Goal: Information Seeking & Learning: Learn about a topic

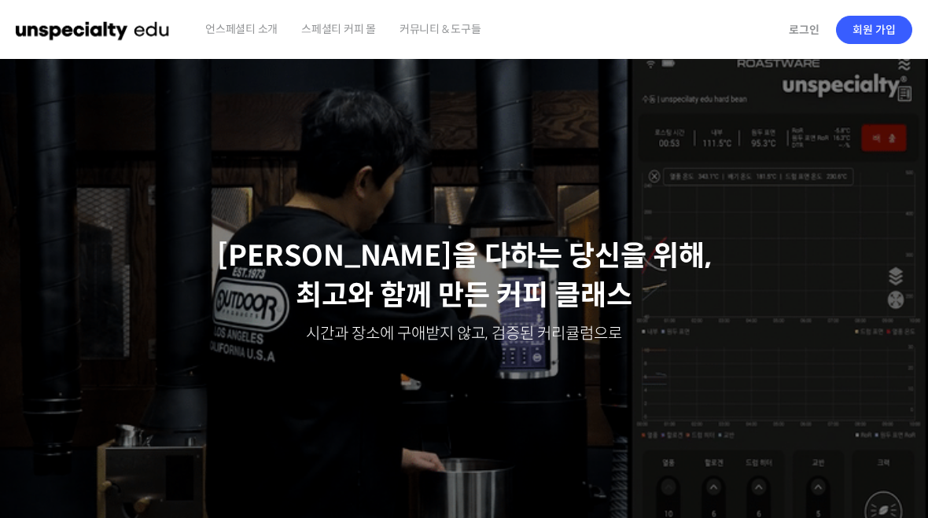
click at [788, 29] on link "로그인" at bounding box center [804, 30] width 50 height 36
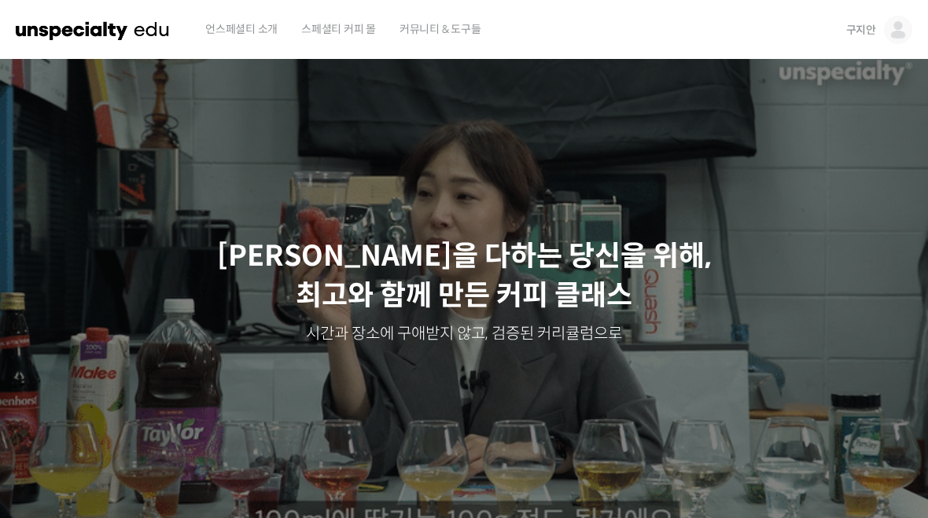
click at [862, 20] on link "구지안" at bounding box center [879, 30] width 66 height 60
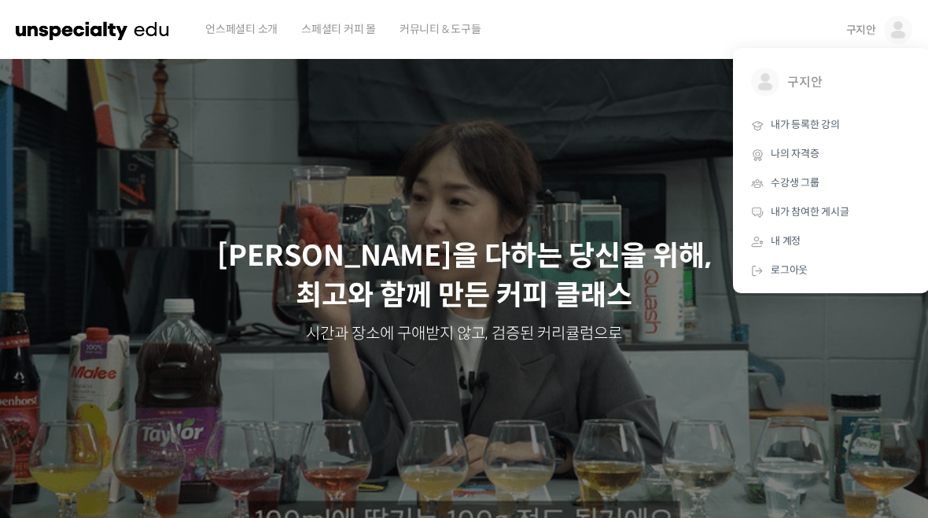
click at [824, 116] on link "내가 등록한 강의" at bounding box center [831, 125] width 184 height 29
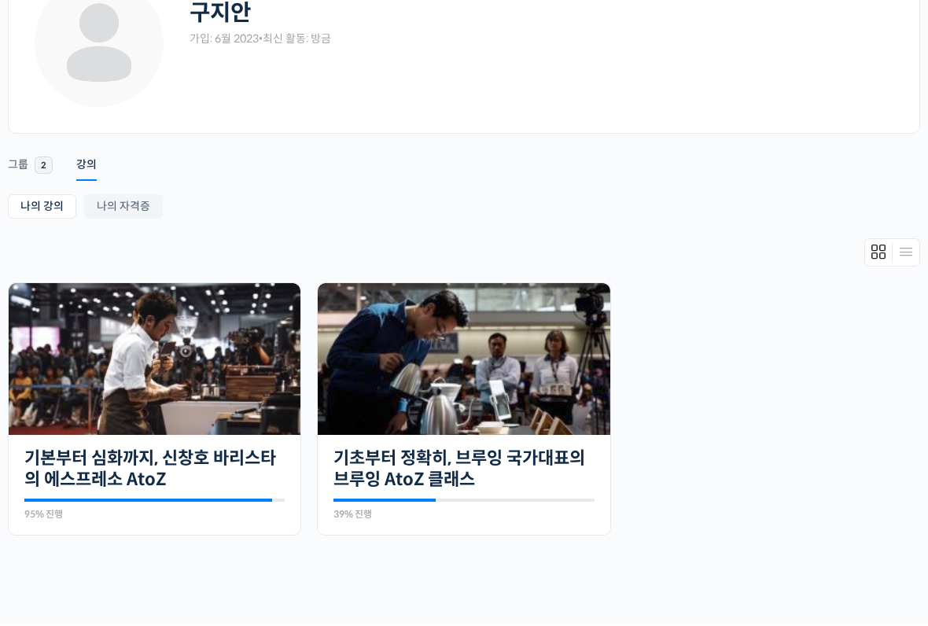
scroll to position [126, 0]
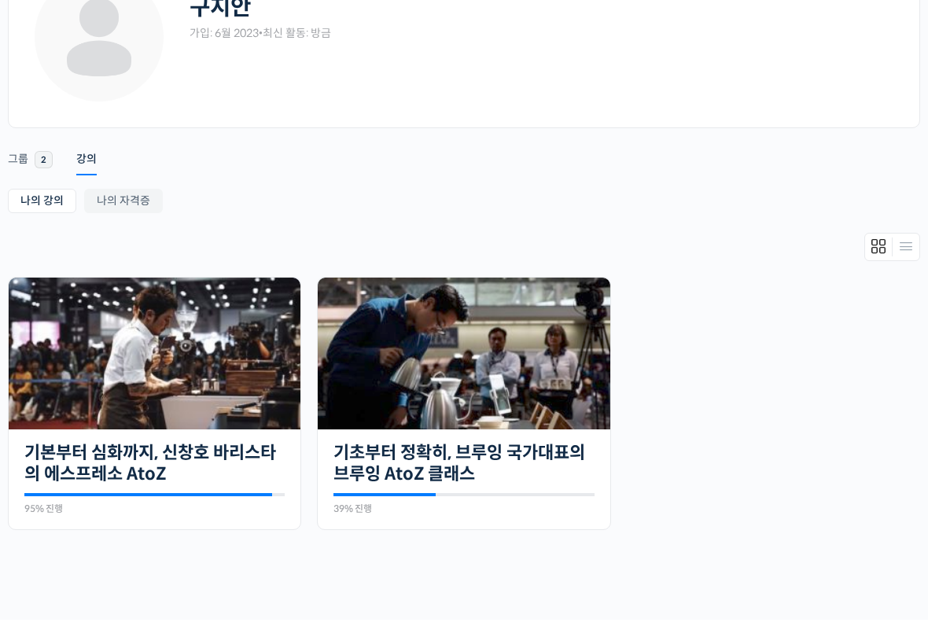
click at [57, 429] on img at bounding box center [155, 354] width 292 height 152
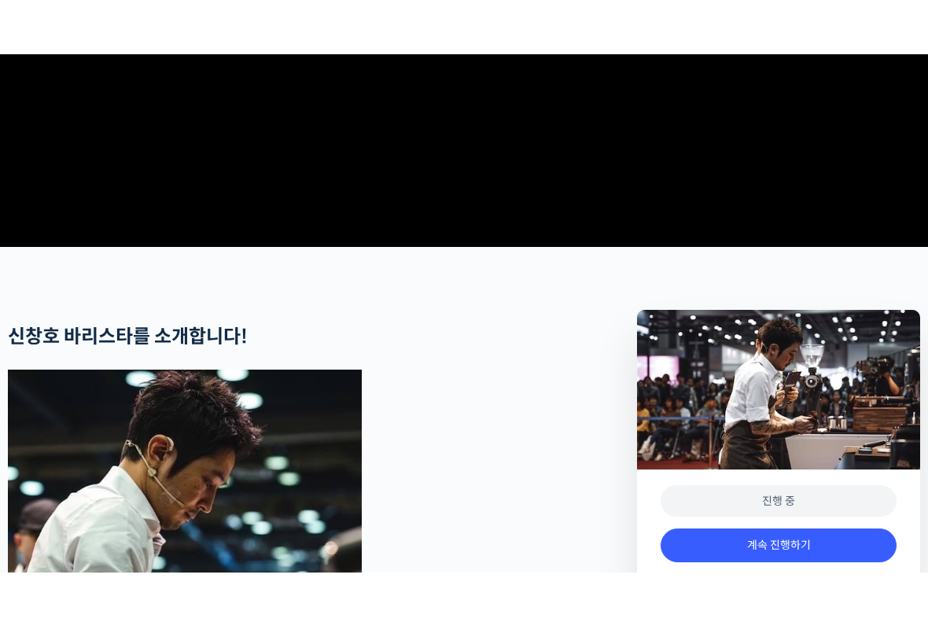
scroll to position [416, 0]
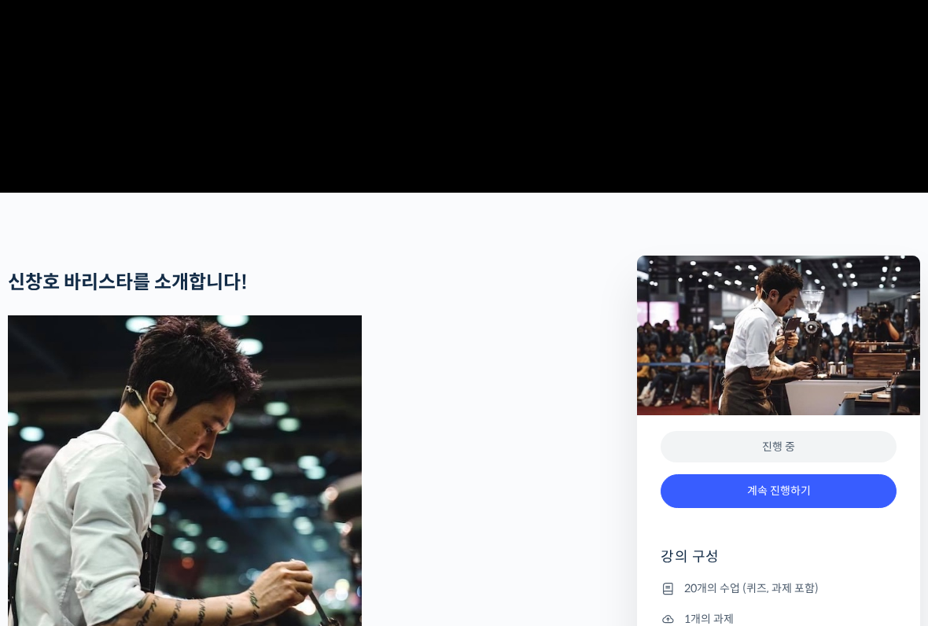
click at [734, 463] on div "진행 중" at bounding box center [778, 447] width 236 height 32
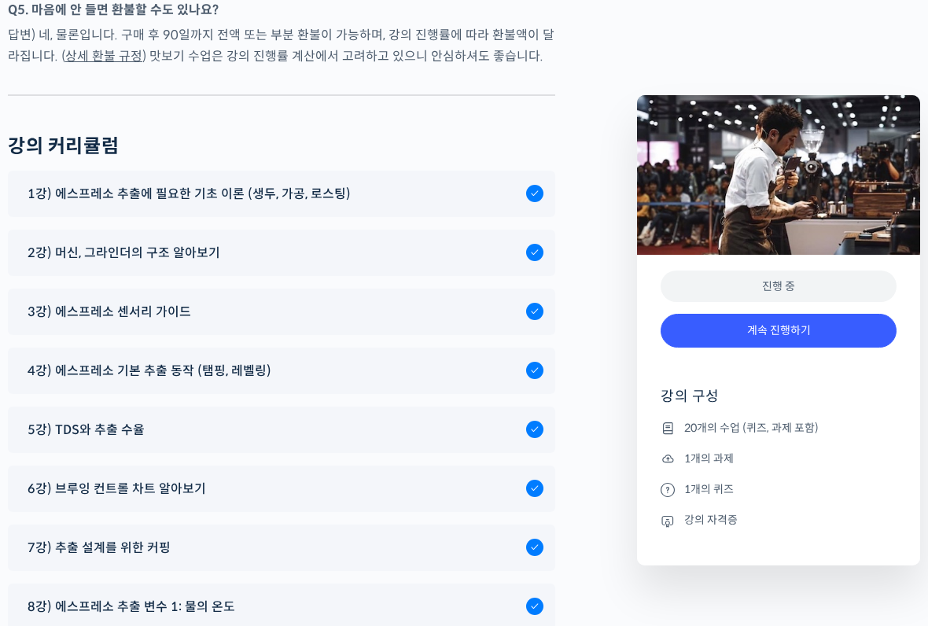
scroll to position [8242, 0]
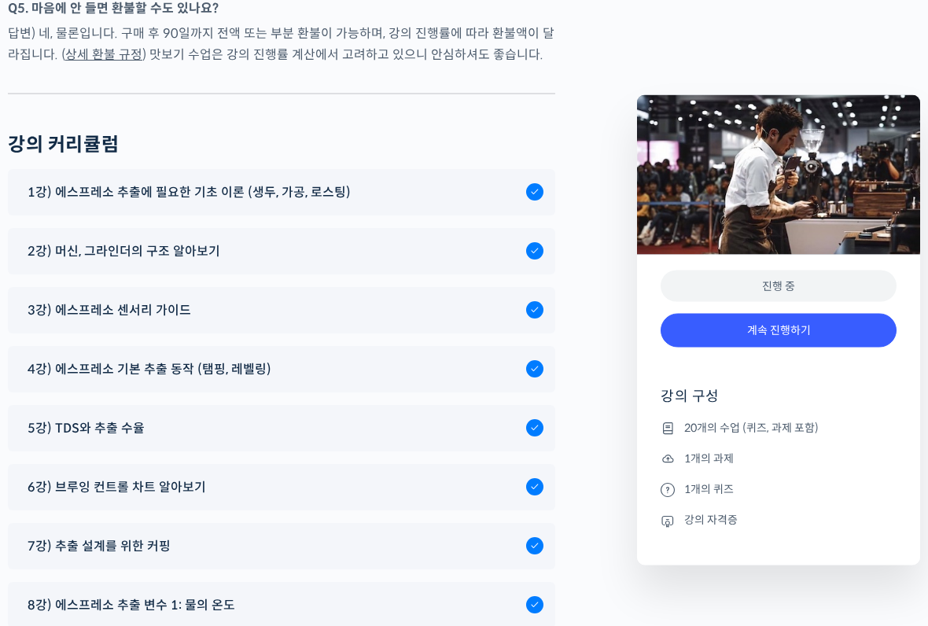
click at [484, 182] on div "1강) 에스프레소 추출에 필요한 기초 이론 (생두, 가공, 로스팅)" at bounding box center [273, 192] width 506 height 21
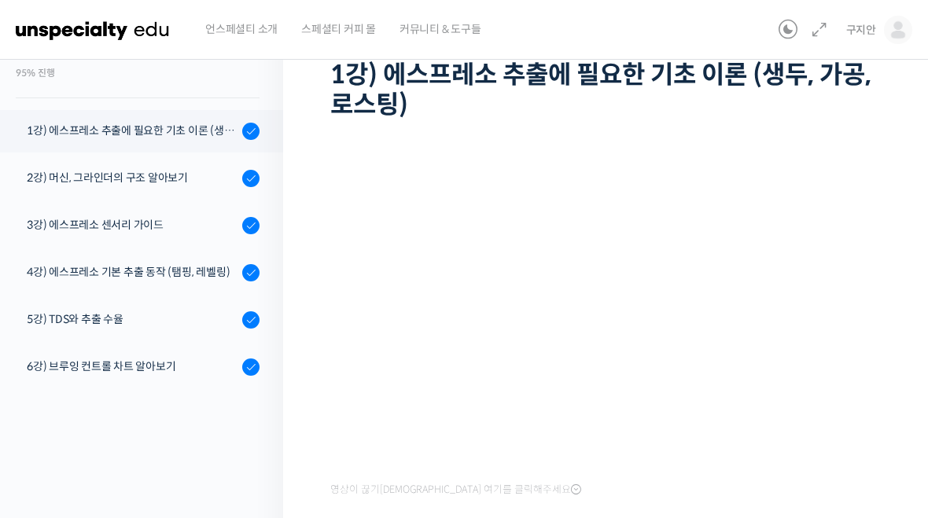
scroll to position [32, 0]
click at [120, 171] on div "2강) 머신, 그라인더의 구조 알아보기" at bounding box center [132, 179] width 211 height 17
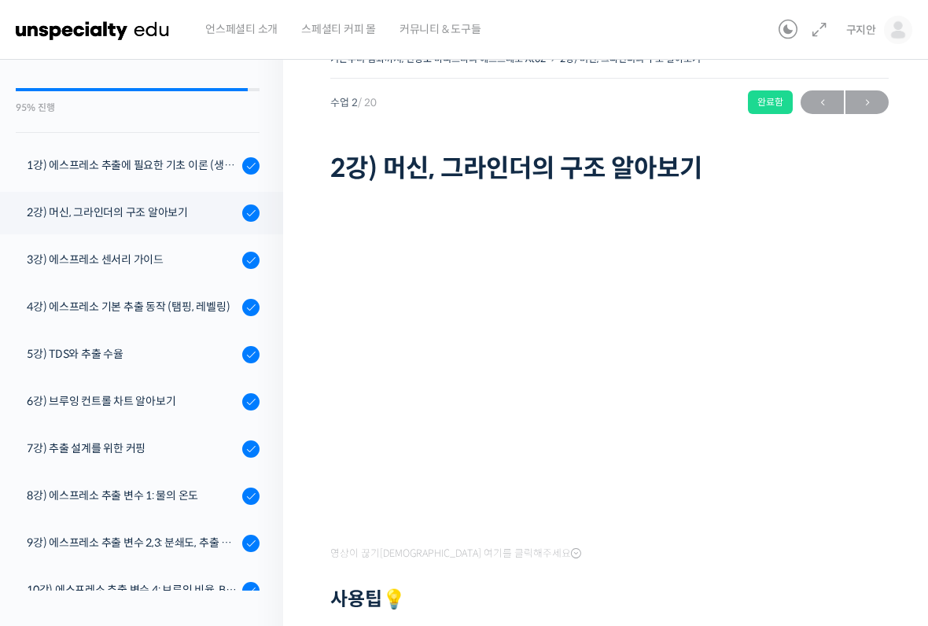
scroll to position [92, 0]
click at [859, 95] on span "→" at bounding box center [866, 102] width 43 height 21
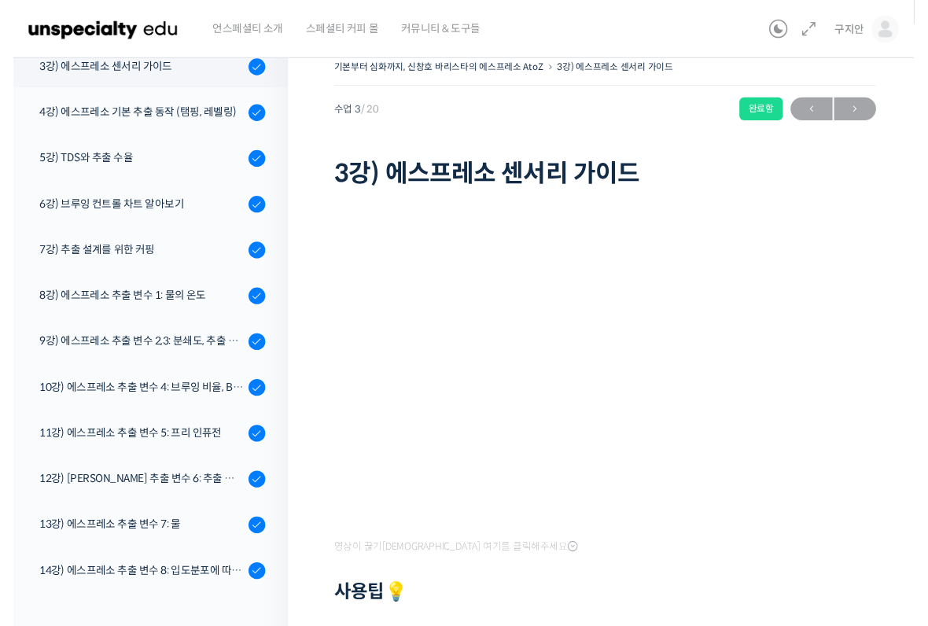
scroll to position [31, 0]
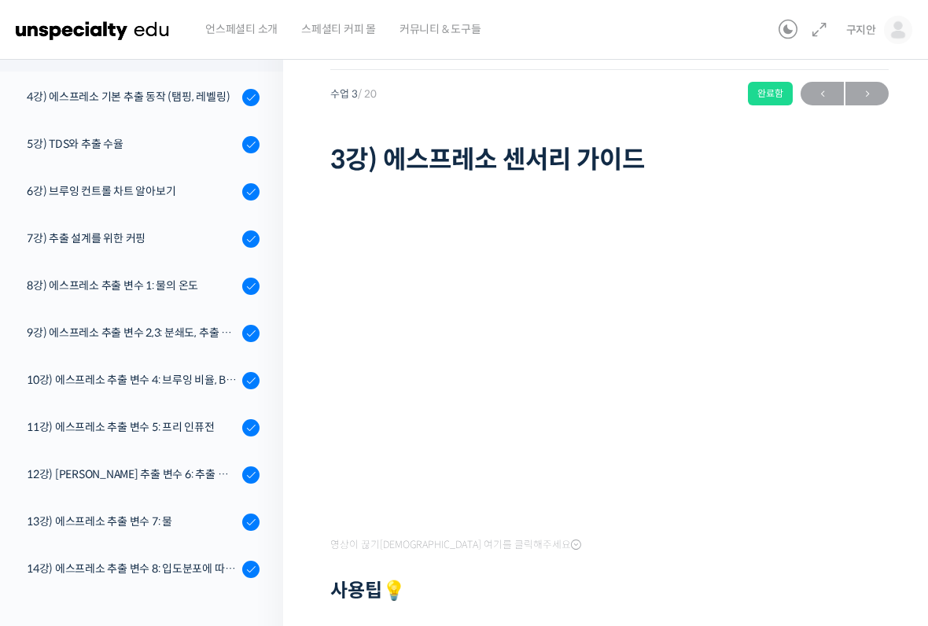
click at [862, 86] on span "→" at bounding box center [866, 93] width 43 height 21
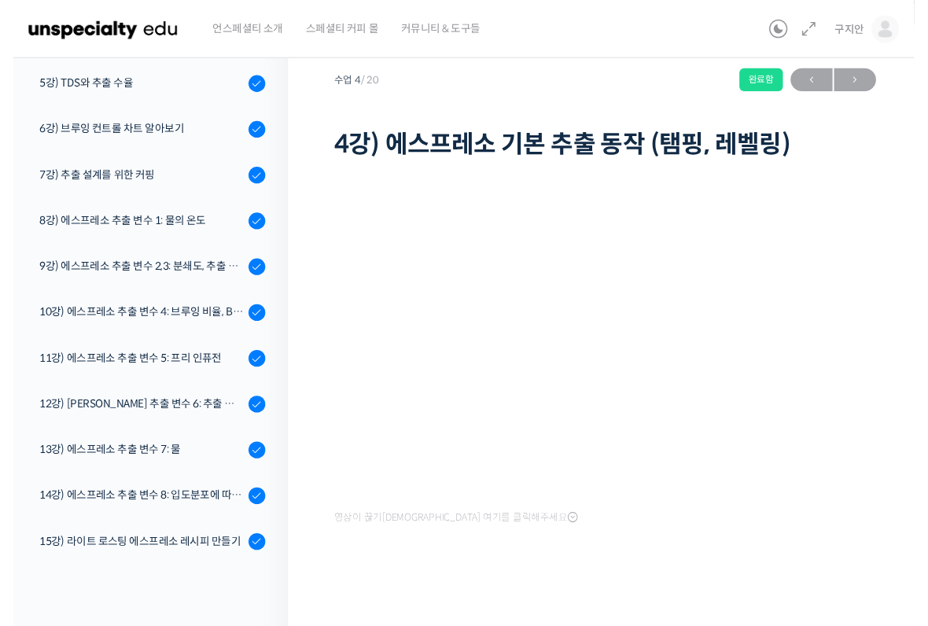
scroll to position [62, 0]
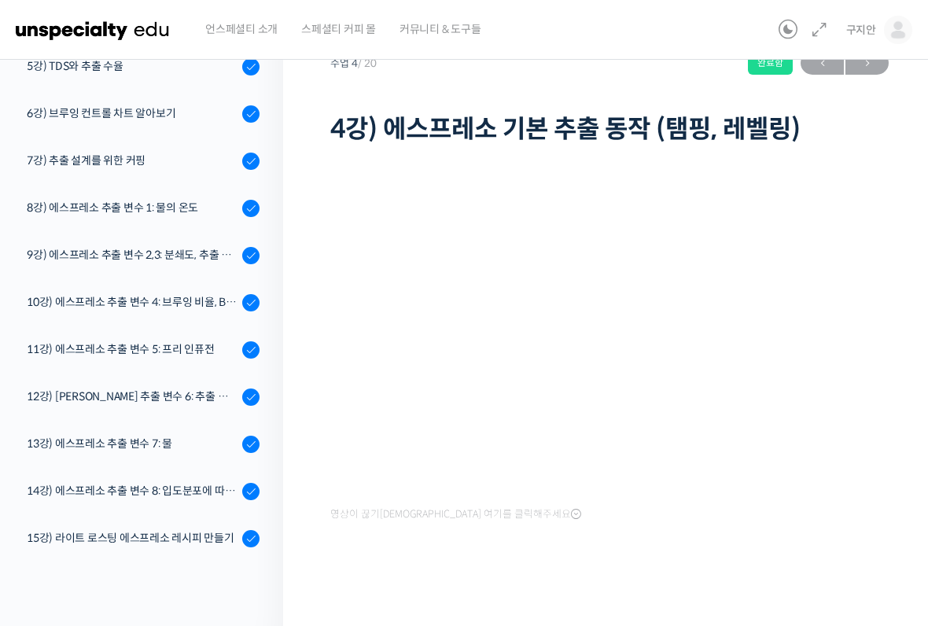
click at [442, 517] on div "영상이 끊기[DEMOGRAPHIC_DATA] 여기를 클릭해주세요" at bounding box center [609, 373] width 558 height 448
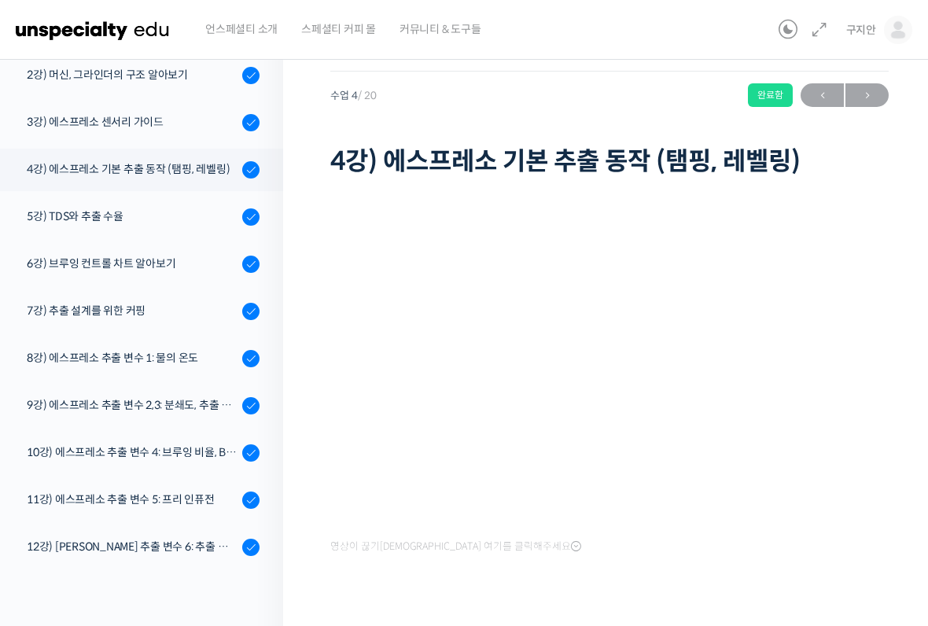
scroll to position [223, 0]
click at [870, 85] on span "→" at bounding box center [866, 95] width 43 height 21
